Goal: Information Seeking & Learning: Learn about a topic

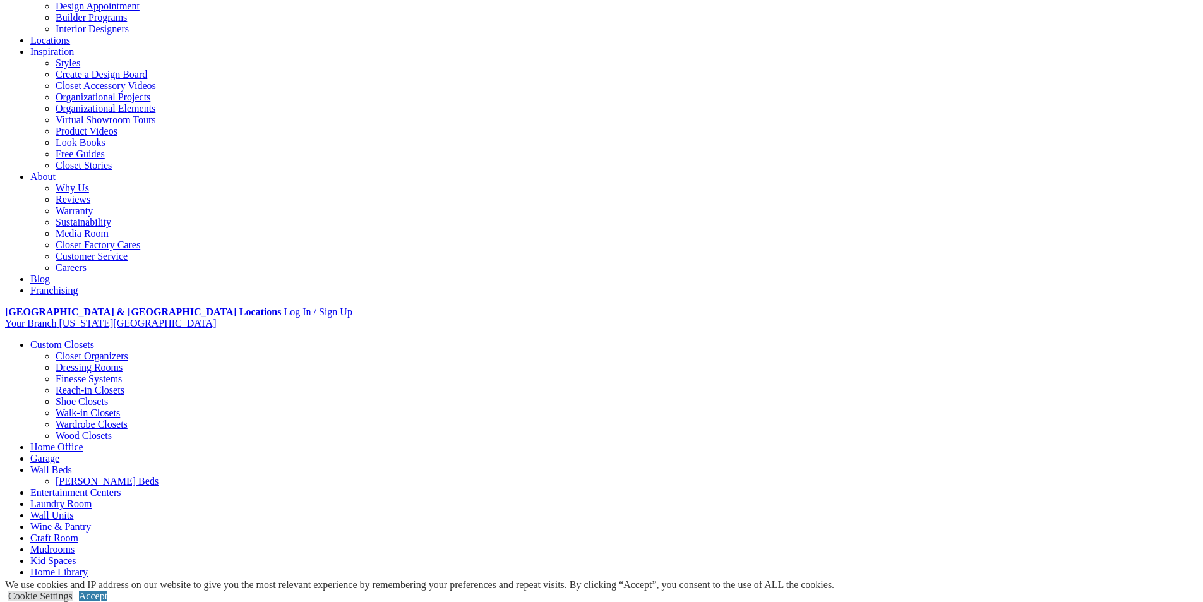
scroll to position [189, 0]
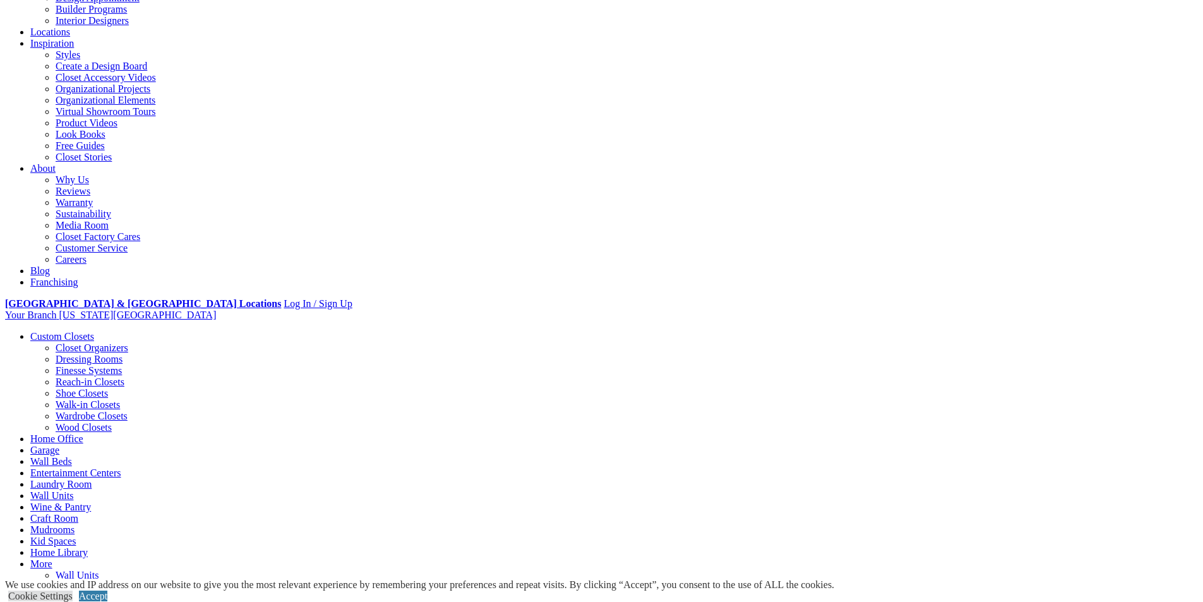
click at [116, 342] on link "Closet Organizers" at bounding box center [92, 347] width 73 height 11
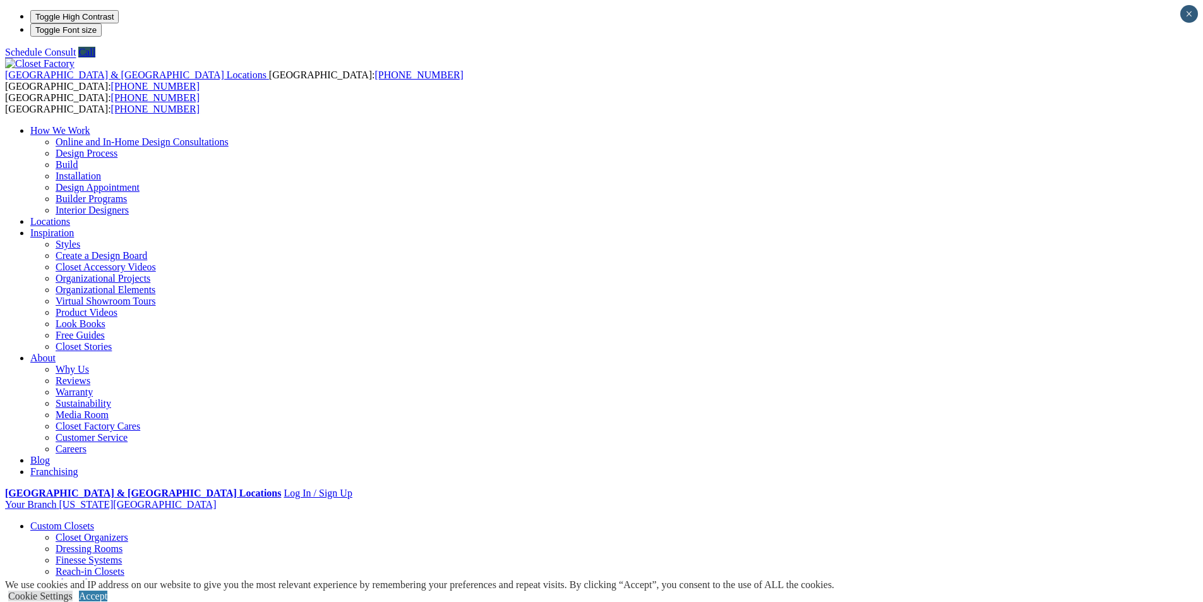
click at [128, 600] on link "Wardrobe Closets" at bounding box center [92, 605] width 72 height 11
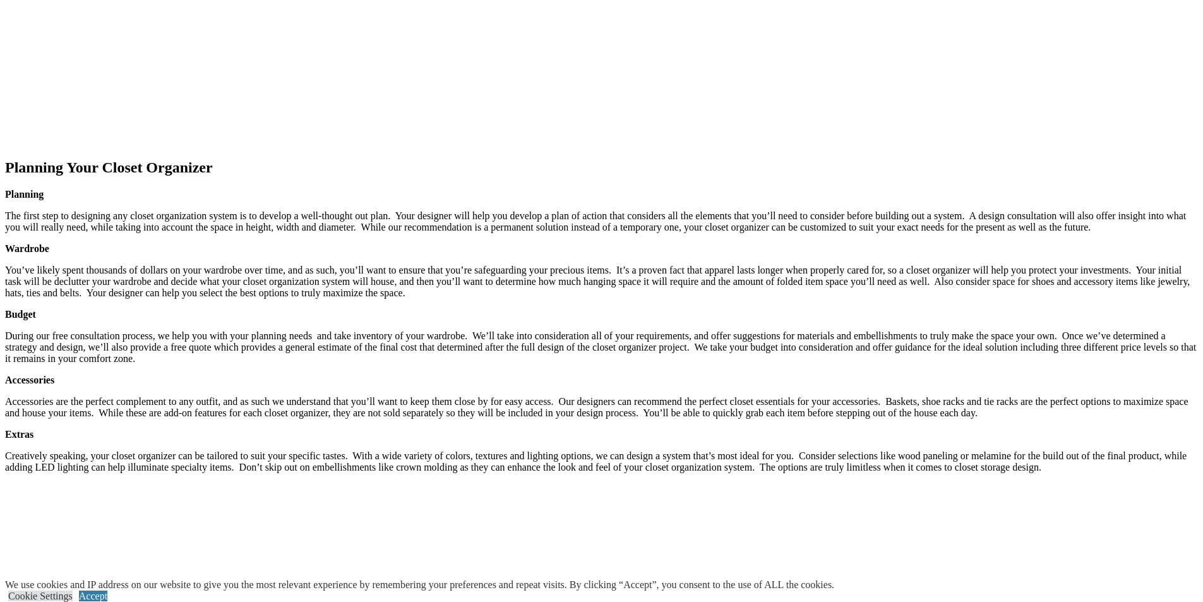
scroll to position [1957, 0]
